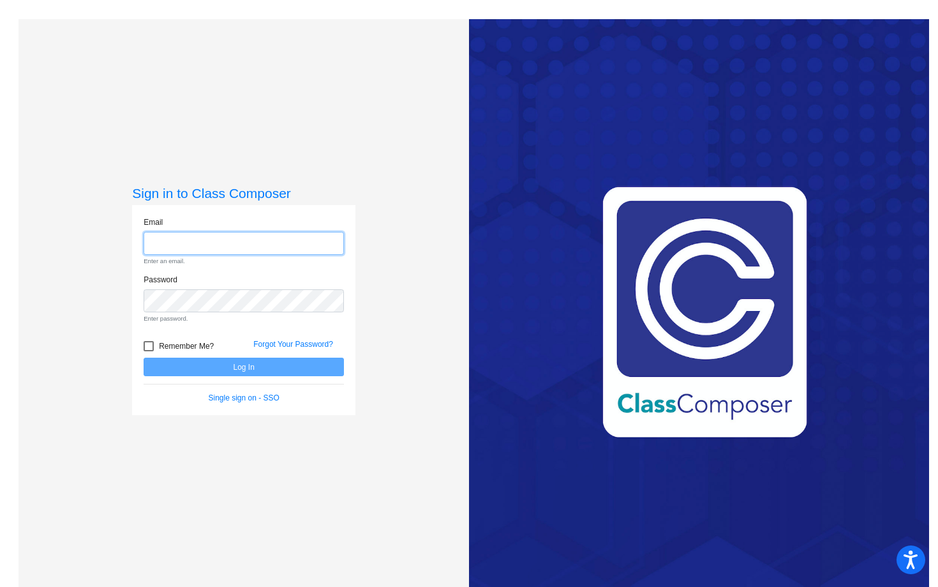
type input "[PERSON_NAME][EMAIL_ADDRESS][PERSON_NAME][DOMAIN_NAME]"
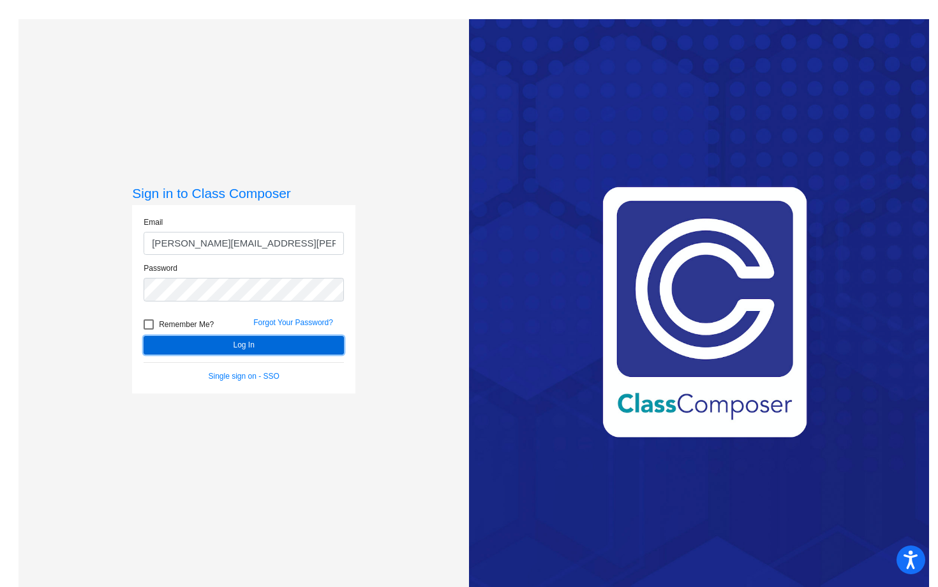
click at [261, 343] on button "Log In" at bounding box center [244, 345] width 200 height 19
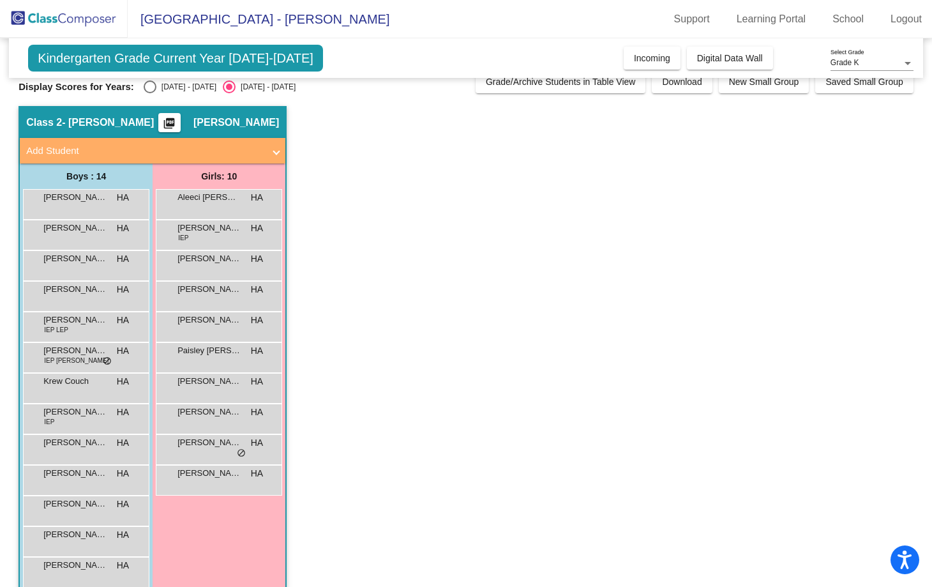
scroll to position [19, 0]
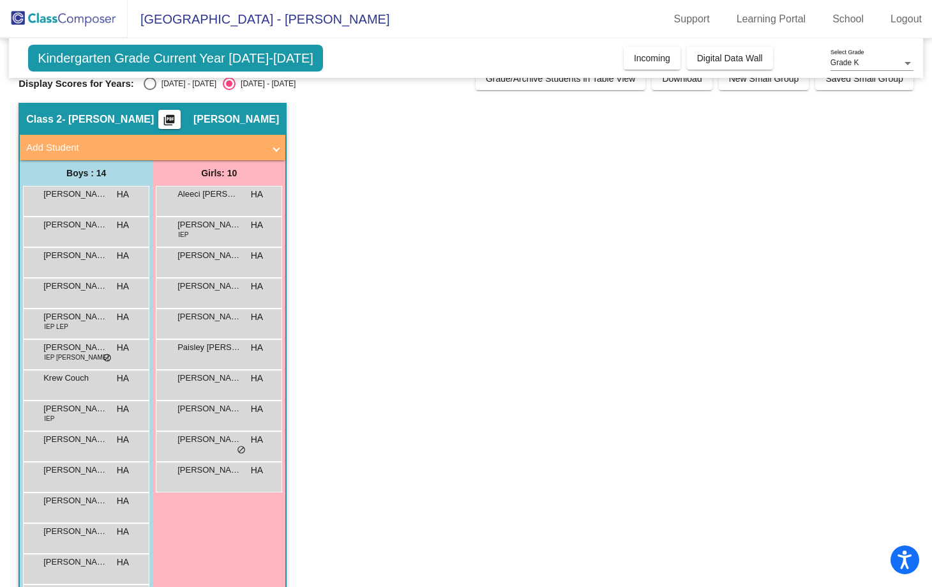
click at [277, 153] on span at bounding box center [276, 147] width 5 height 15
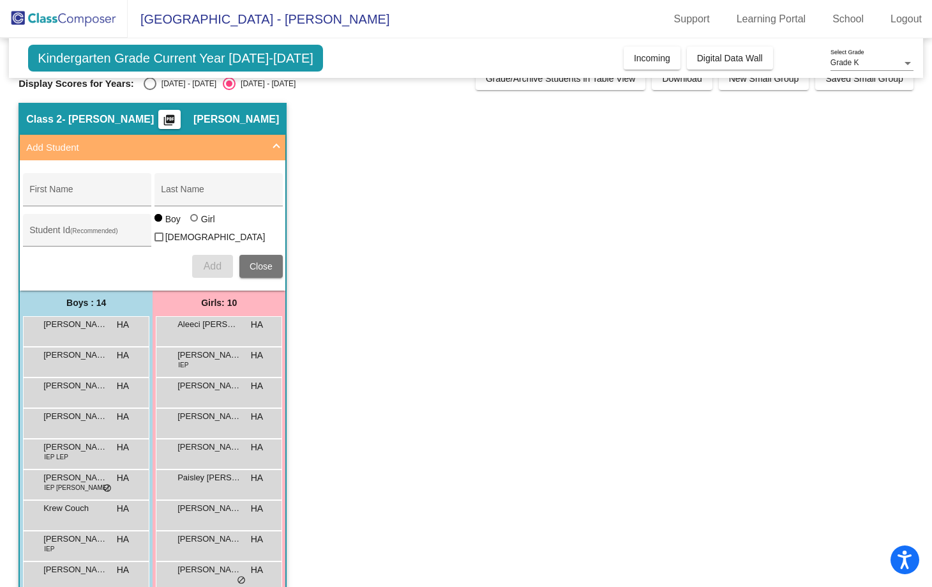
click at [277, 153] on span at bounding box center [276, 147] width 5 height 15
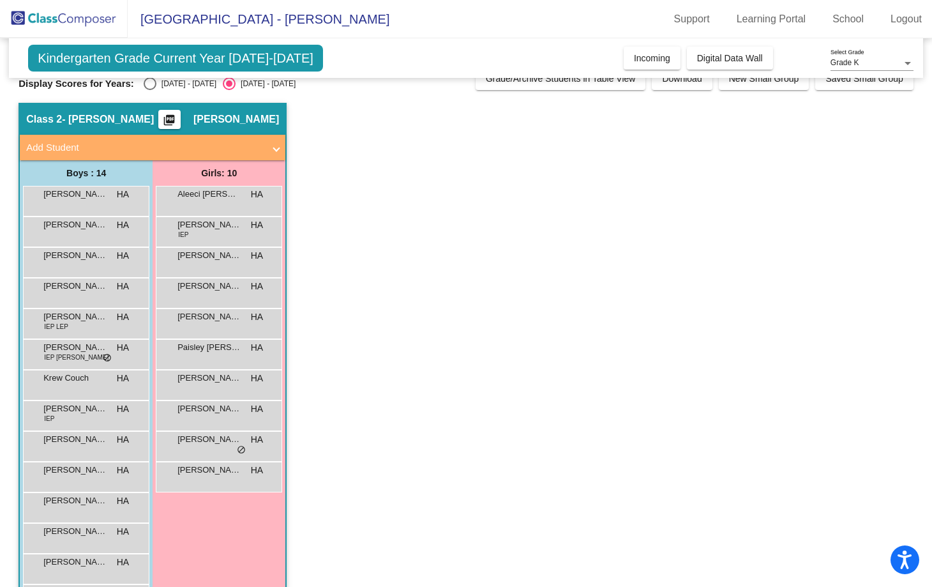
scroll to position [67, 0]
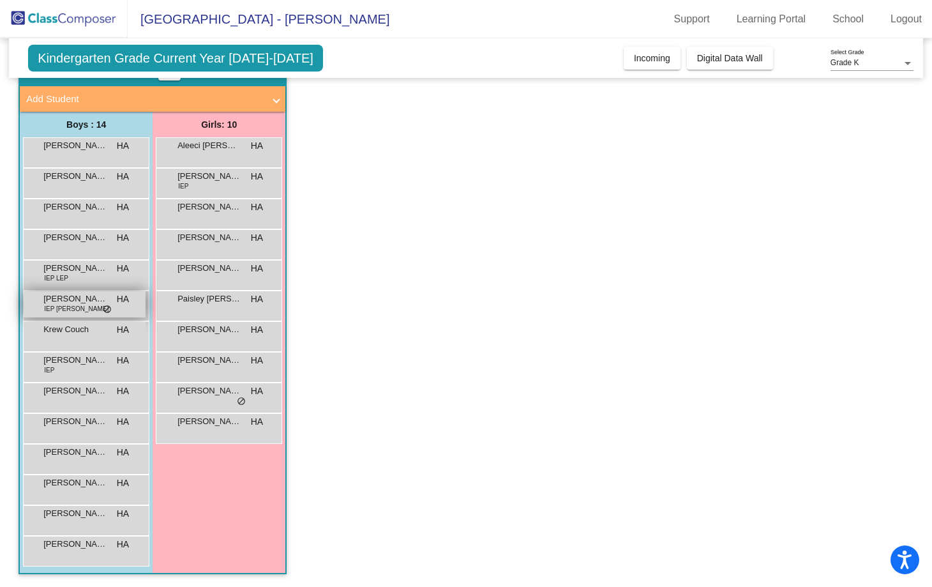
click at [118, 310] on div "[PERSON_NAME] IEP [PERSON_NAME] HA lock do_not_disturb_alt" at bounding box center [85, 304] width 122 height 26
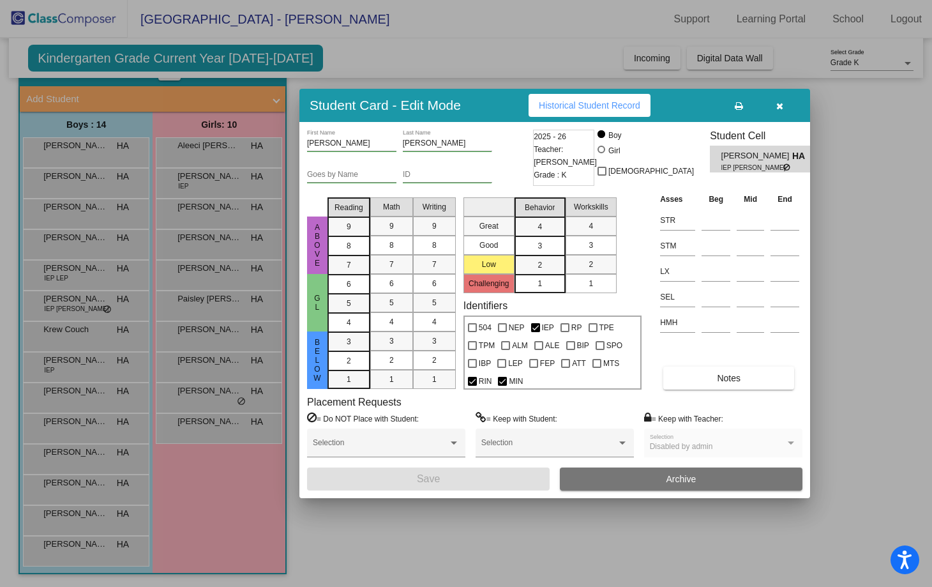
click at [757, 154] on span "[PERSON_NAME]" at bounding box center [756, 155] width 71 height 13
click at [727, 384] on button "Notes" at bounding box center [728, 377] width 131 height 23
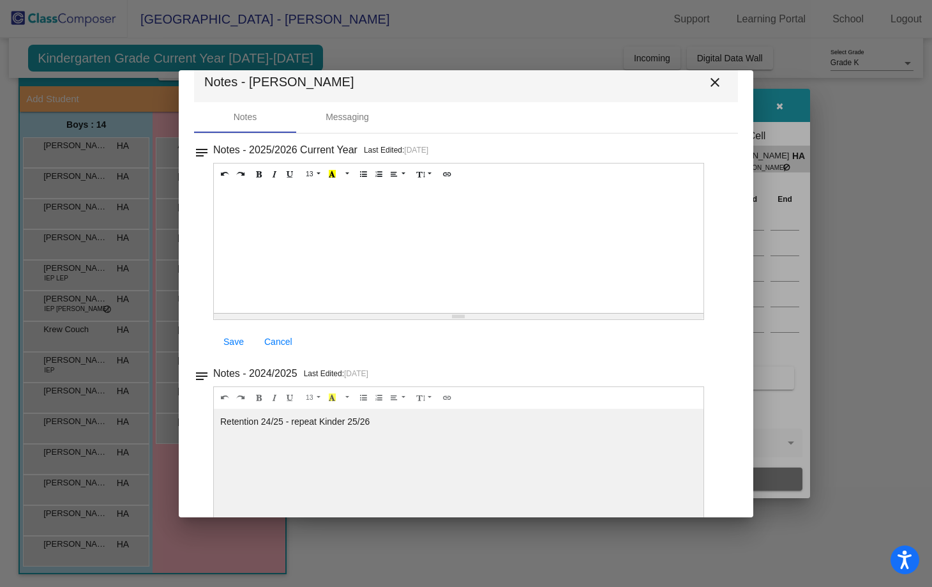
scroll to position [0, 0]
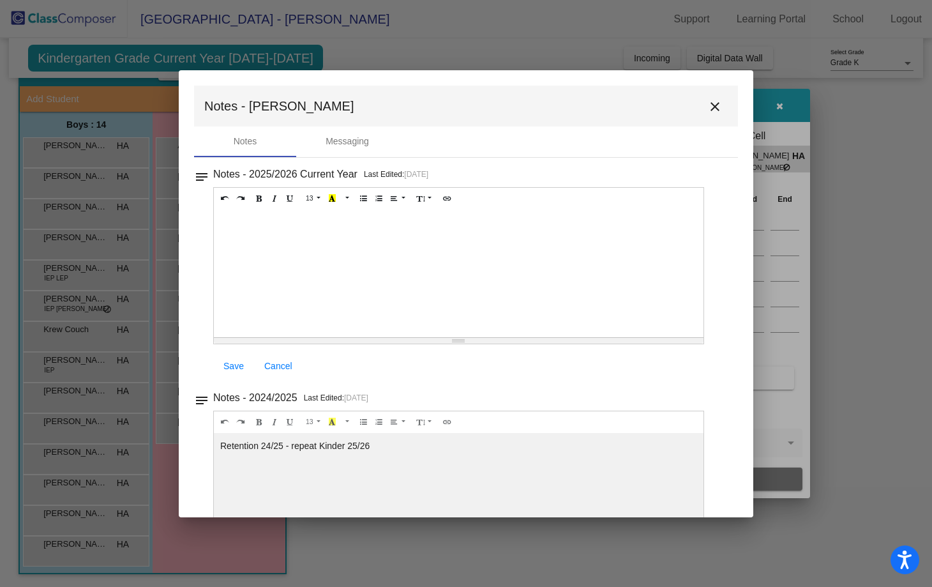
click at [709, 100] on mat-icon "close" at bounding box center [714, 106] width 15 height 15
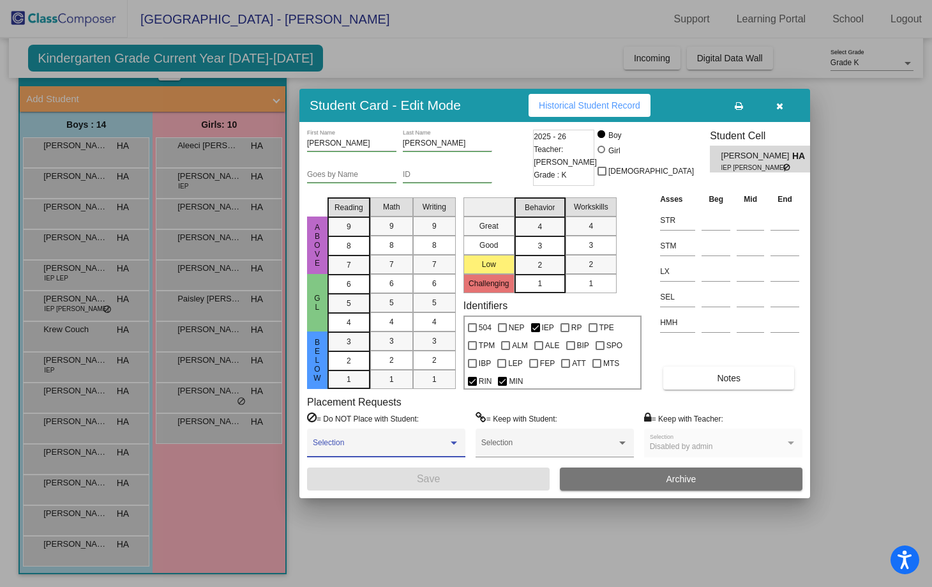
click at [451, 443] on div at bounding box center [454, 442] width 6 height 3
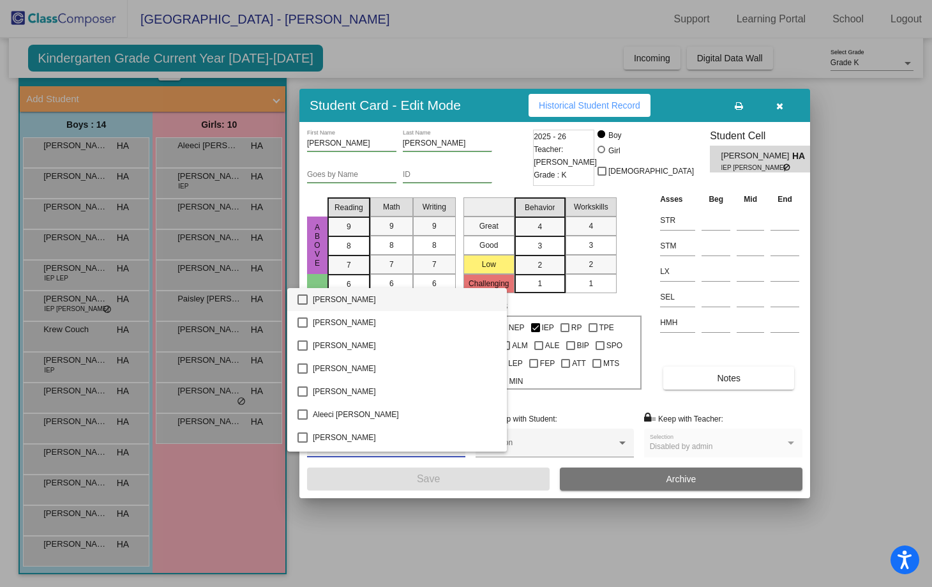
click at [455, 482] on div at bounding box center [466, 293] width 932 height 587
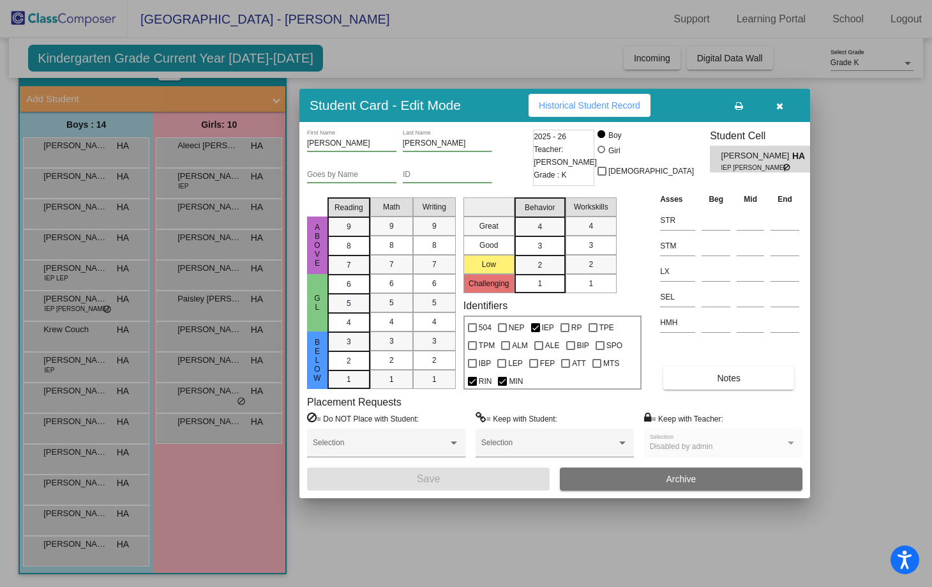
click at [250, 488] on div at bounding box center [466, 293] width 932 height 587
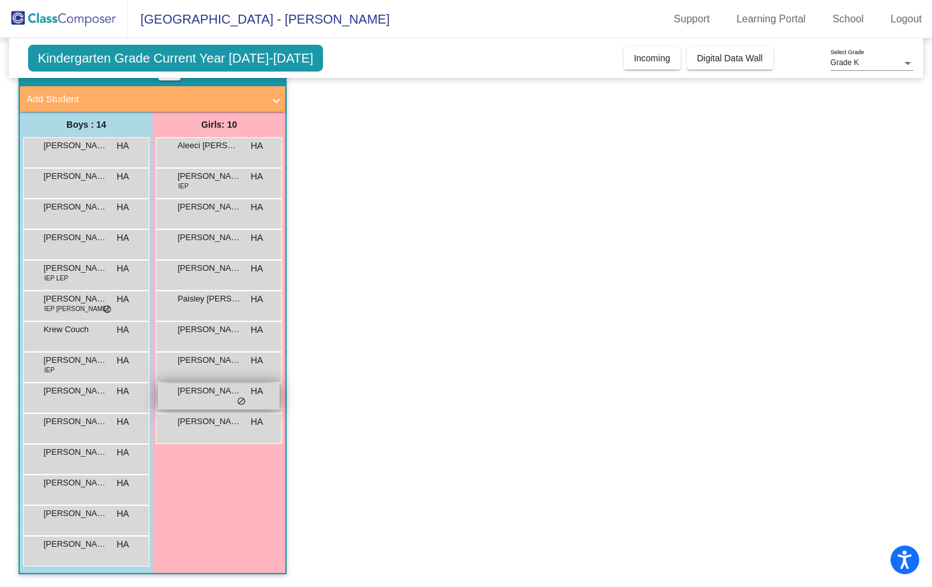
click at [241, 403] on span "do_not_disturb_alt" at bounding box center [241, 401] width 9 height 10
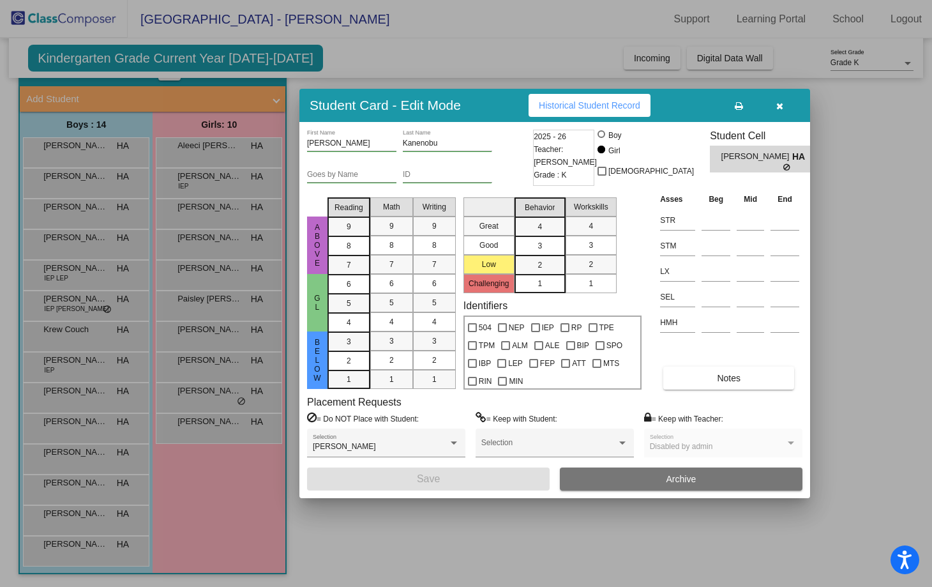
click at [101, 359] on div at bounding box center [466, 293] width 932 height 587
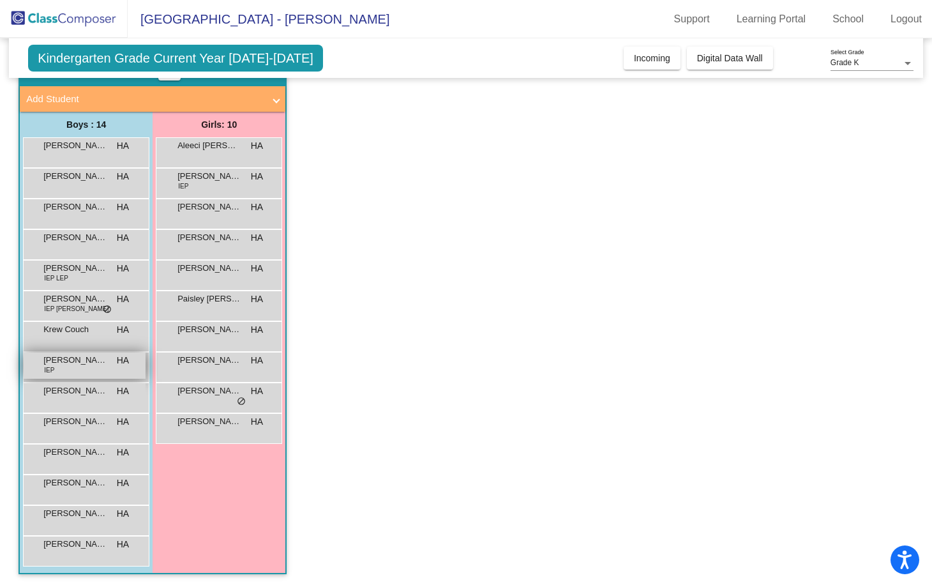
click at [112, 359] on div "[PERSON_NAME] IEP HA lock do_not_disturb_alt" at bounding box center [85, 365] width 122 height 26
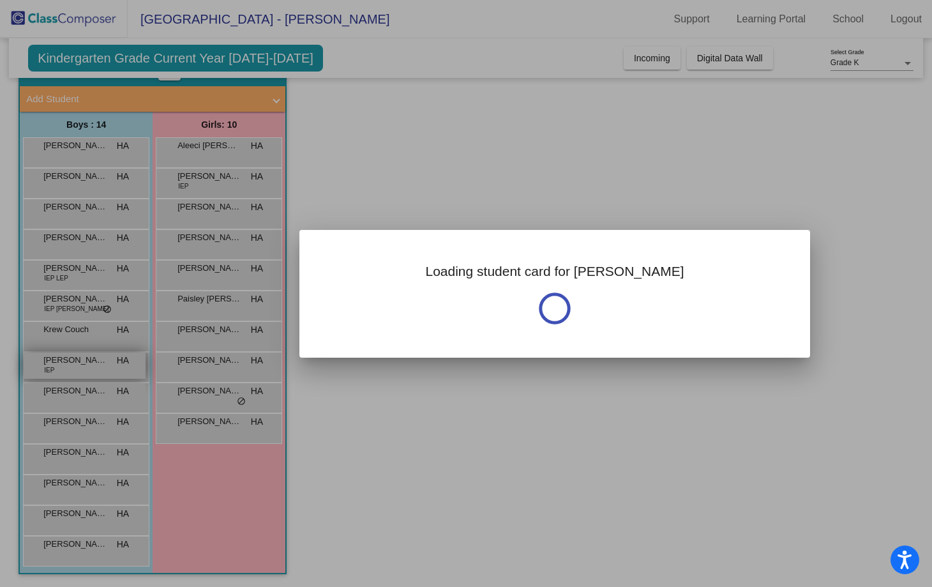
click at [112, 359] on div at bounding box center [466, 293] width 932 height 587
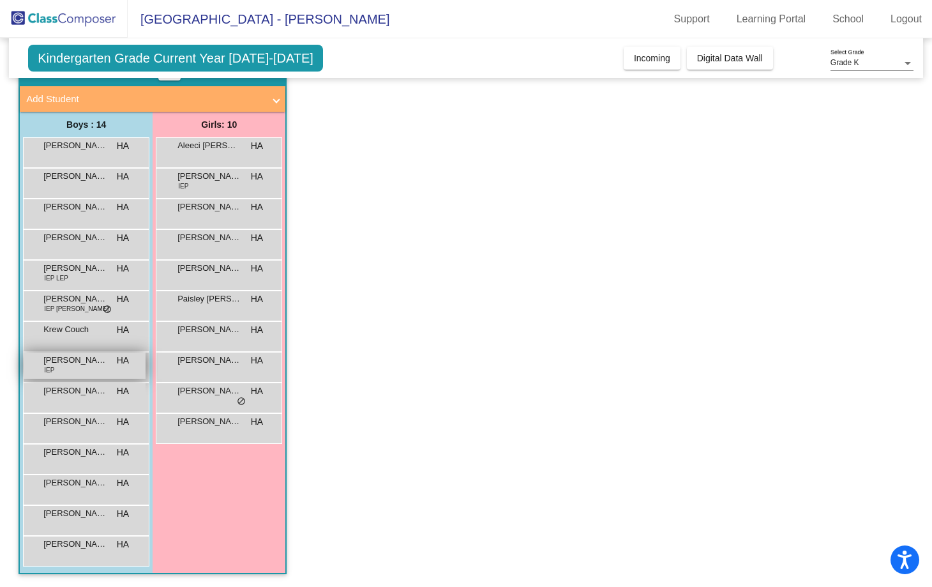
click at [114, 360] on div "[PERSON_NAME] IEP HA lock do_not_disturb_alt" at bounding box center [85, 365] width 122 height 26
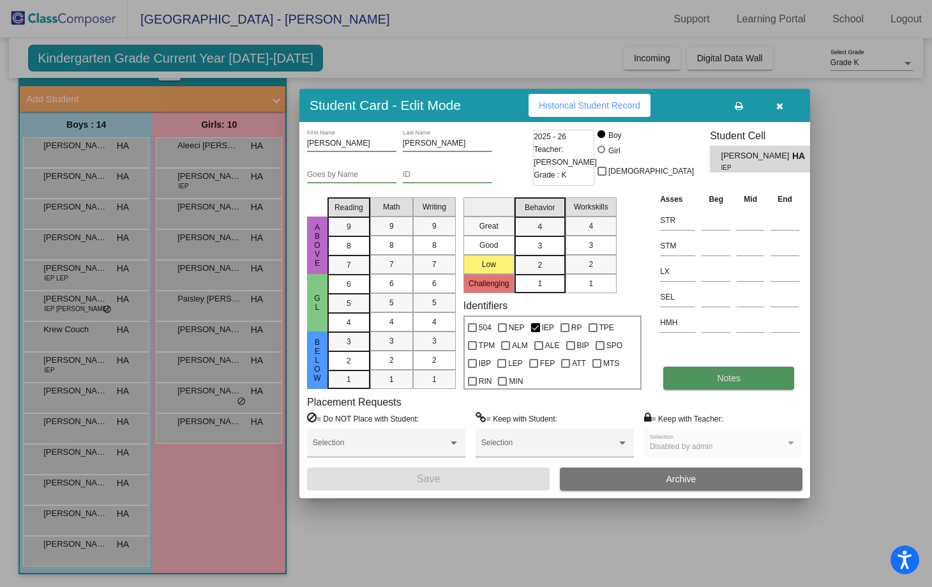
click at [710, 387] on button "Notes" at bounding box center [728, 377] width 131 height 23
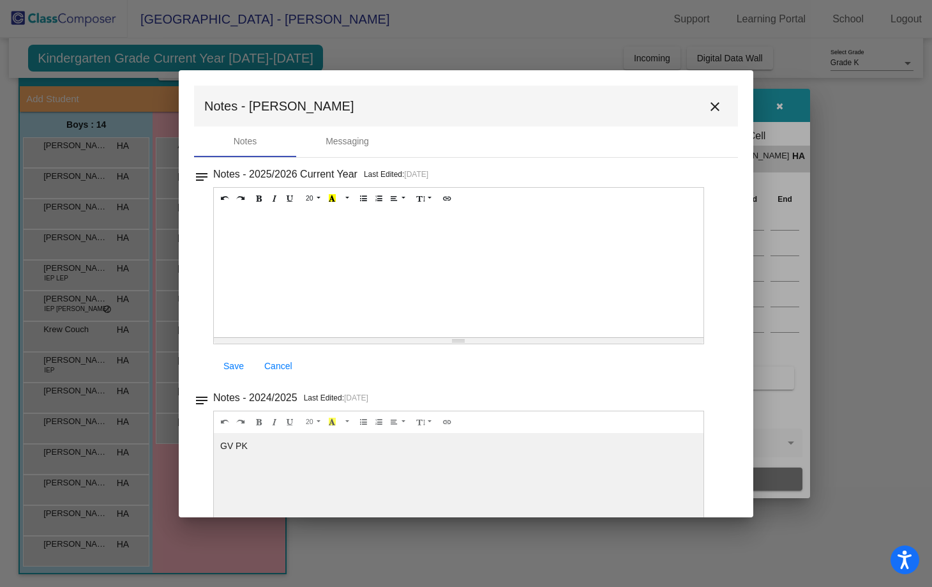
click at [708, 111] on mat-icon "close" at bounding box center [714, 106] width 15 height 15
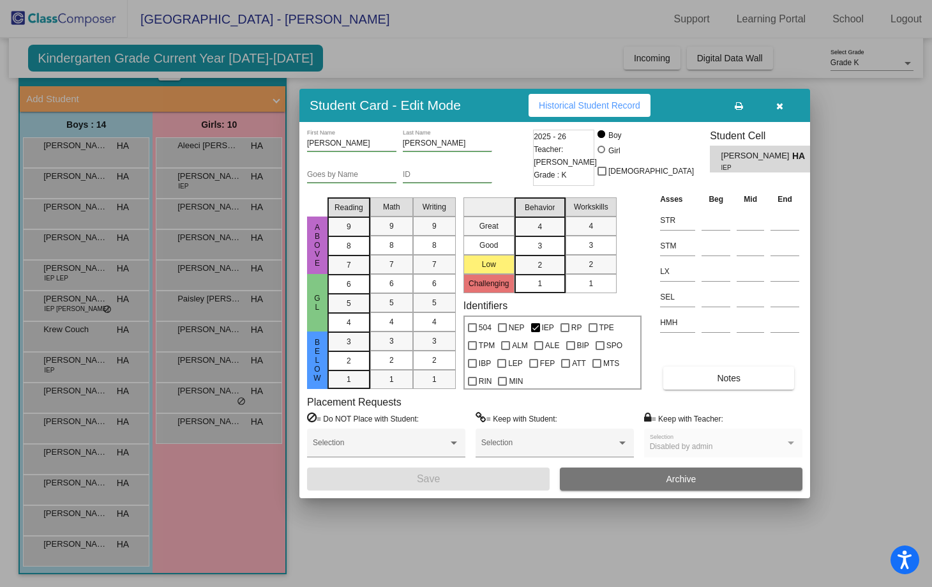
click at [777, 111] on button "button" at bounding box center [779, 105] width 41 height 23
